Goal: Task Accomplishment & Management: Use online tool/utility

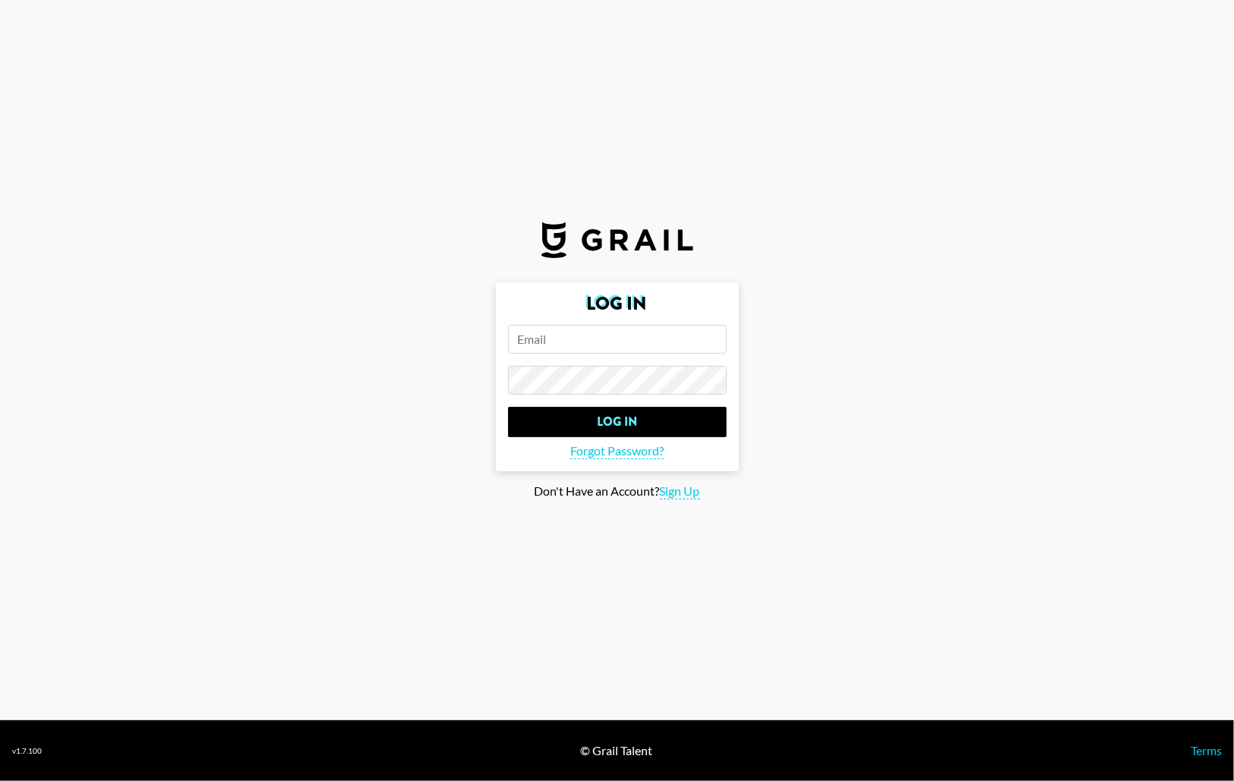
click at [608, 336] on input "email" at bounding box center [617, 339] width 219 height 29
paste input "[EMAIL_ADDRESS][DOMAIN_NAME]"
type input "[EMAIL_ADDRESS][DOMAIN_NAME]"
click at [617, 411] on input "Log In" at bounding box center [617, 422] width 219 height 30
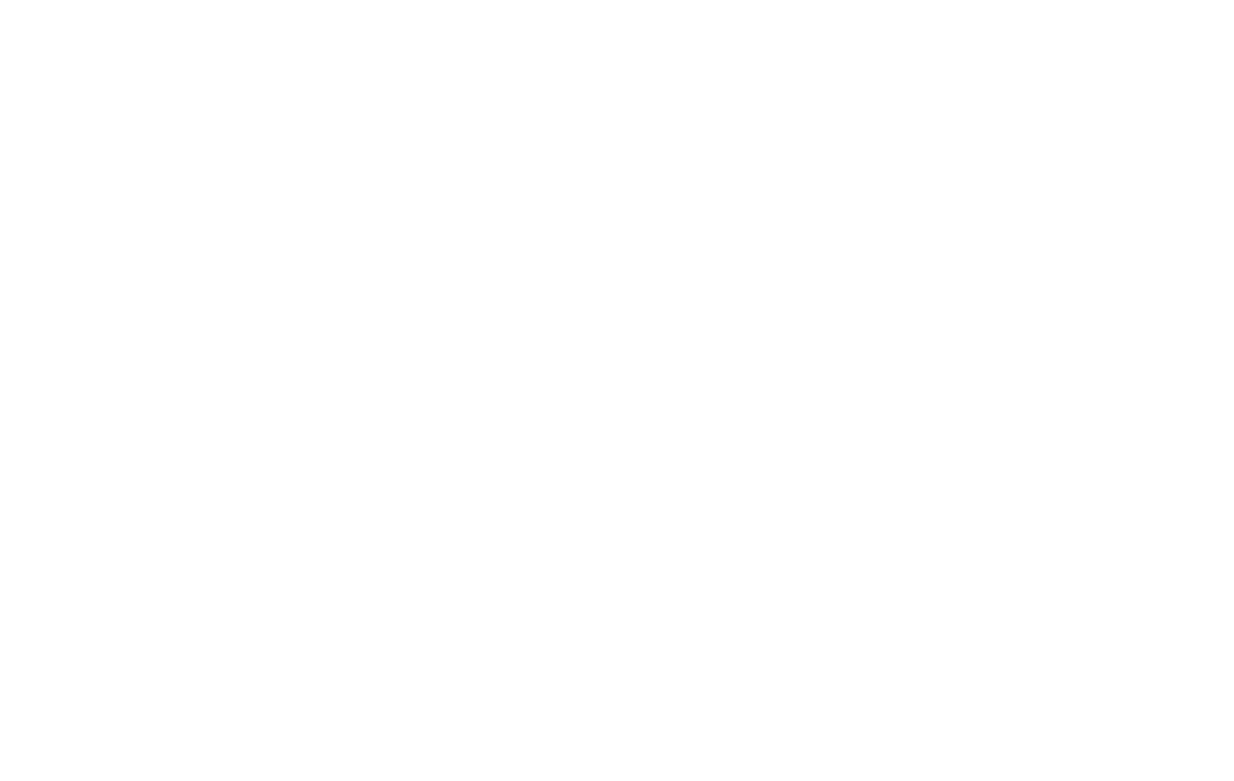
select select "Song"
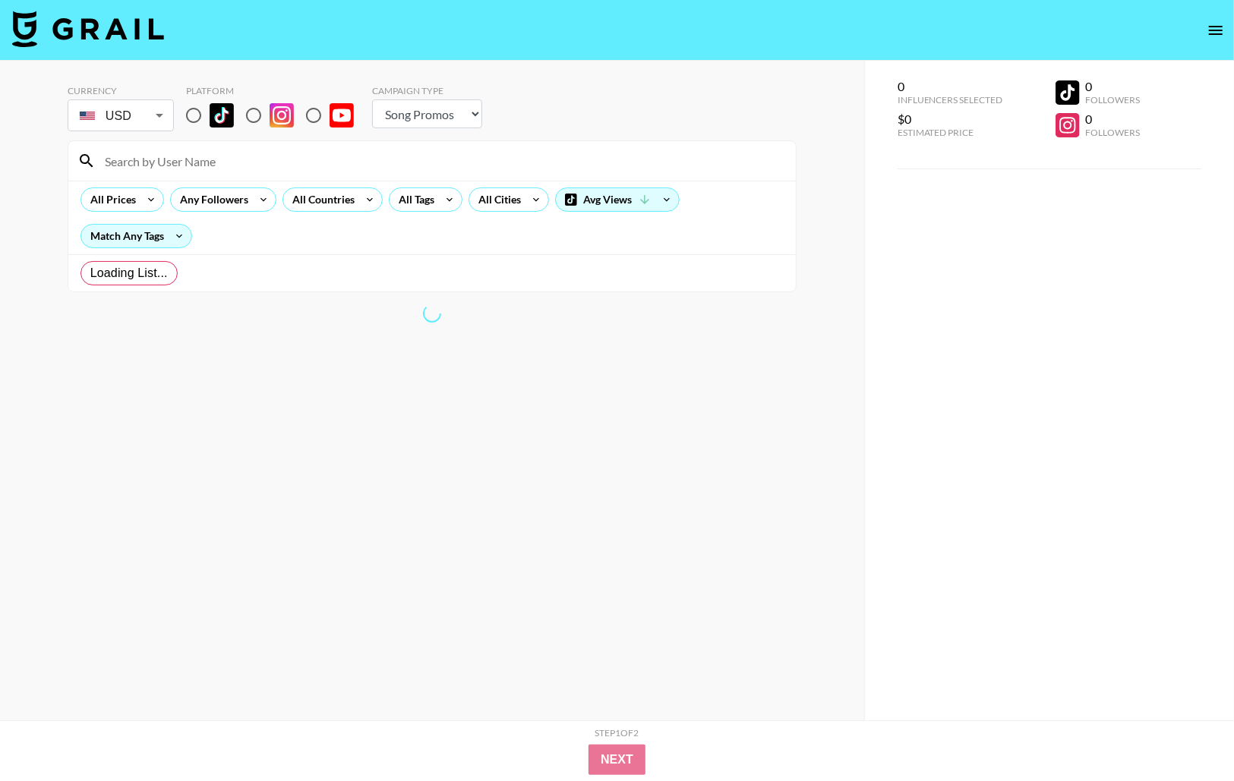
radio input "true"
select select "Brand"
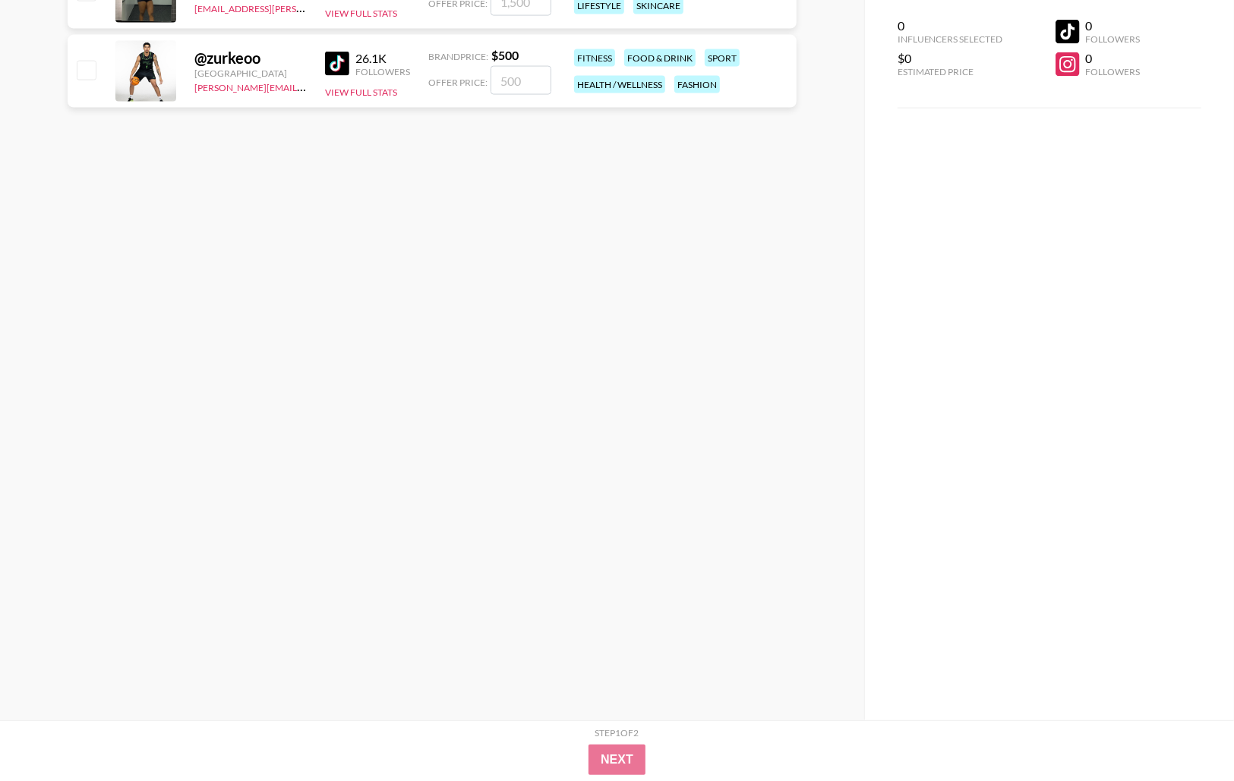
scroll to position [13373, 0]
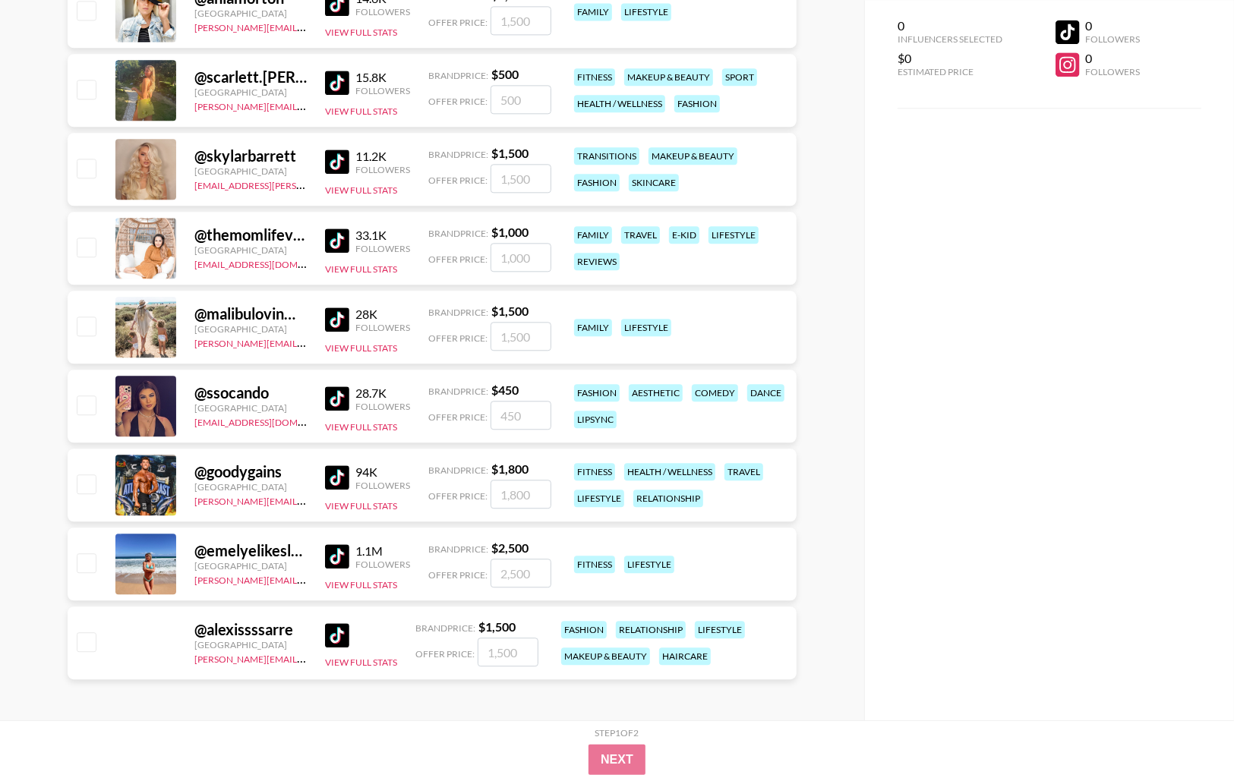
click at [200, 371] on div "@ ssocando United States [EMAIL_ADDRESS][DOMAIN_NAME] 28.7K Followers View Full…" at bounding box center [432, 406] width 729 height 73
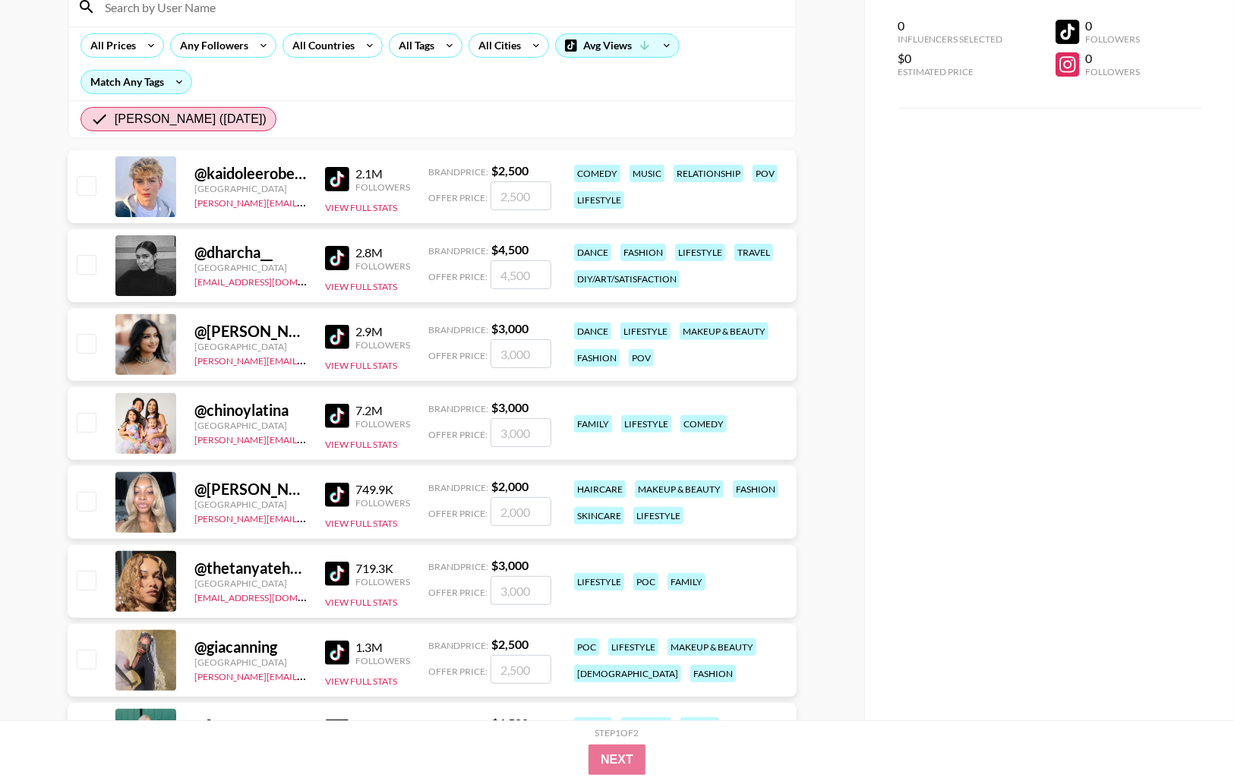
scroll to position [0, 0]
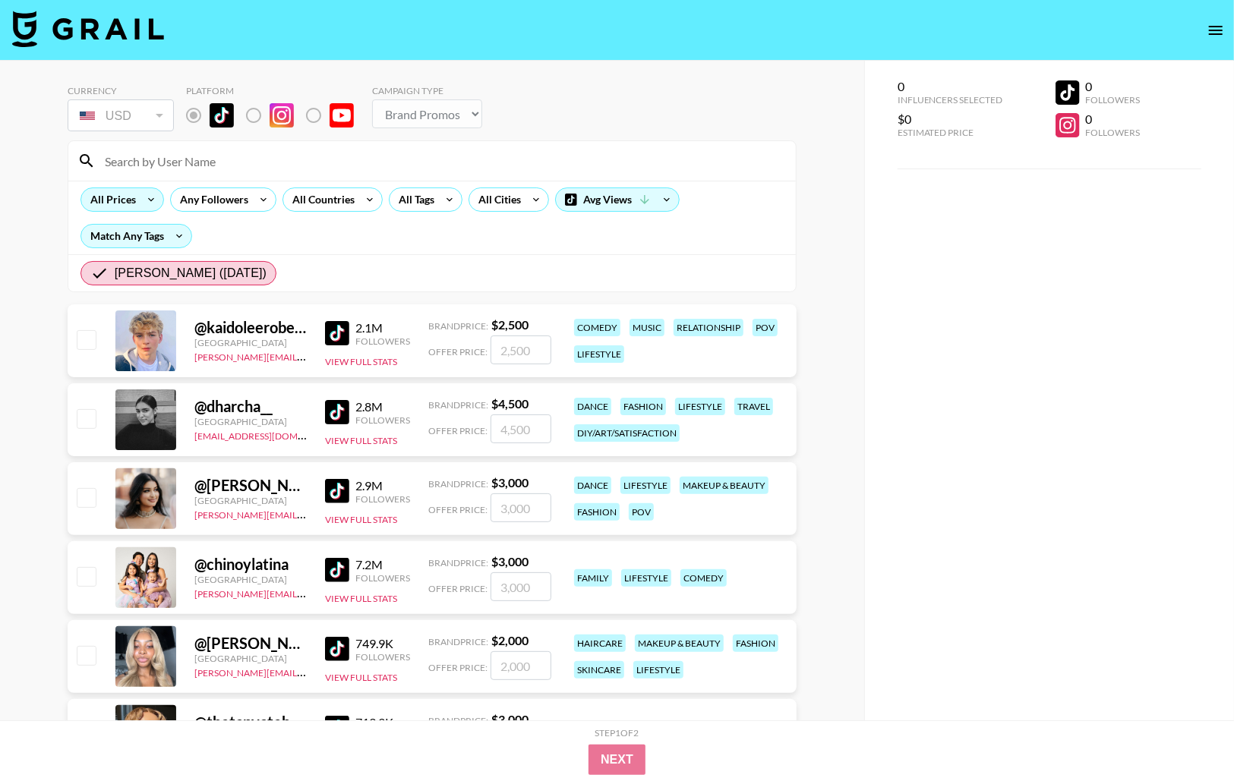
click at [145, 203] on icon at bounding box center [151, 199] width 24 height 23
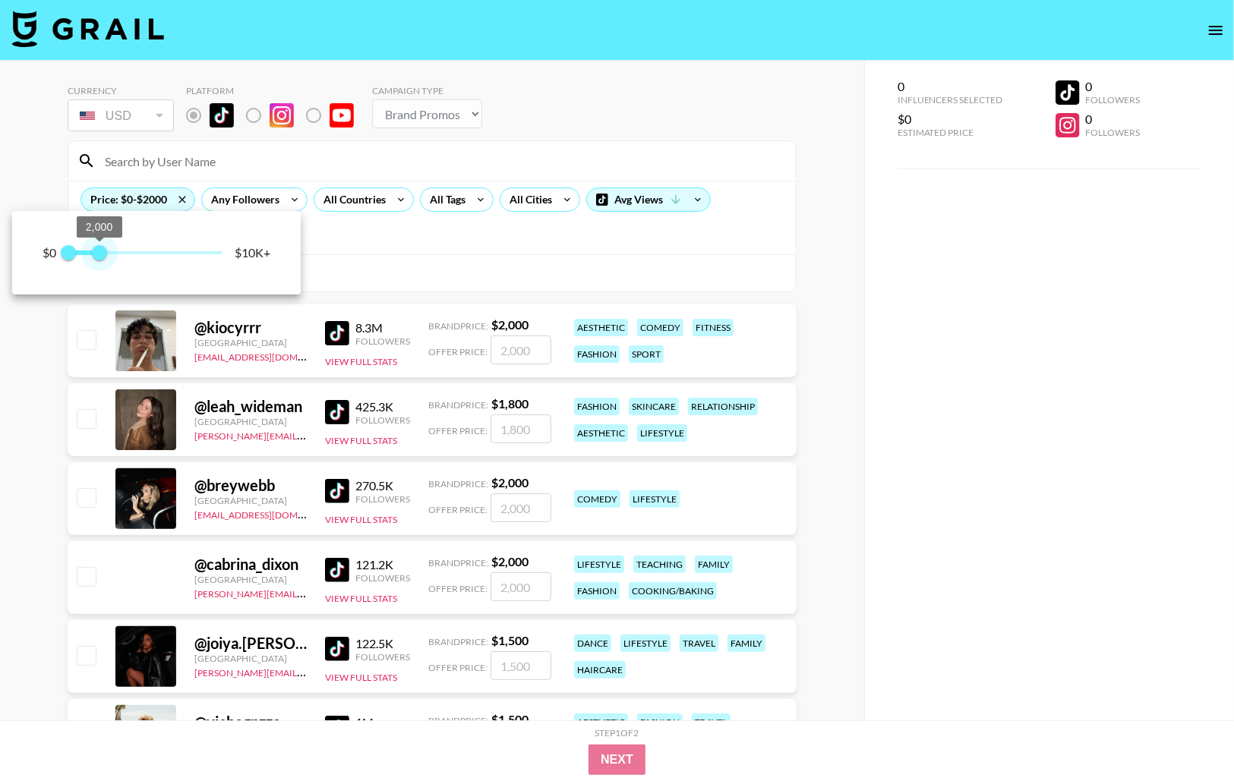
type input "2250"
drag, startPoint x: 218, startPoint y: 258, endPoint x: 102, endPoint y: 257, distance: 115.4
click at [102, 257] on span "2,250" at bounding box center [103, 252] width 15 height 15
click at [517, 256] on div at bounding box center [617, 390] width 1234 height 781
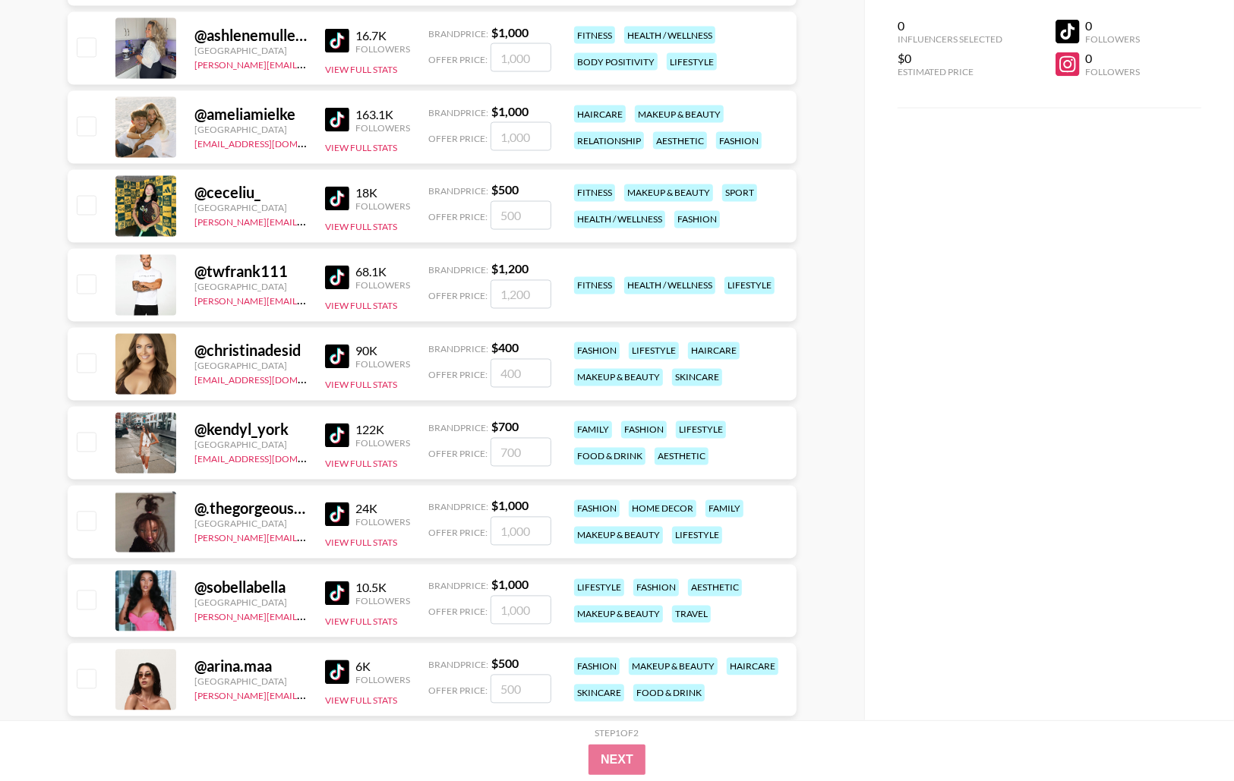
scroll to position [4932, 0]
